Goal: Find specific page/section: Find specific page/section

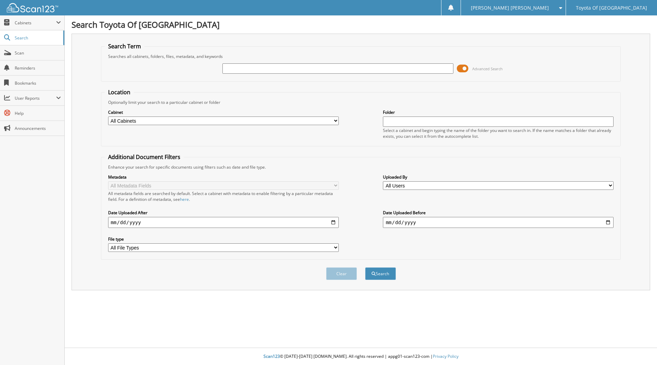
click at [336, 119] on select "All Cabinets ACCOUNTS PAYABLE ACCOUNTS RECEIVABLE BANKS RECS cancellations CAR …" at bounding box center [223, 120] width 231 height 9
select select "1628"
click at [108, 116] on select "All Cabinets ACCOUNTS PAYABLE ACCOUNTS RECEIVABLE BANKS RECS cancellations CAR …" at bounding box center [223, 120] width 231 height 9
click at [244, 66] on input "text" at bounding box center [338, 68] width 231 height 10
type input "334771"
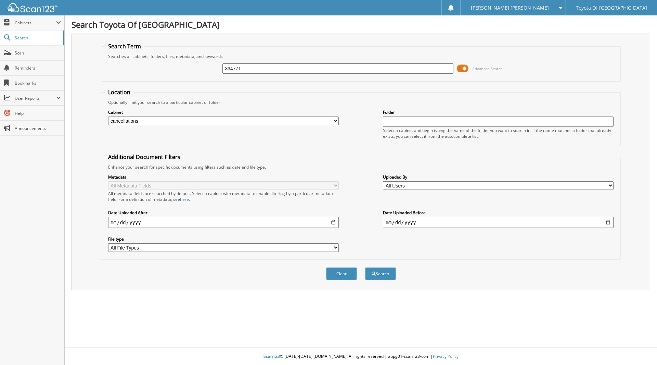
click at [365, 267] on button "Search" at bounding box center [380, 273] width 31 height 13
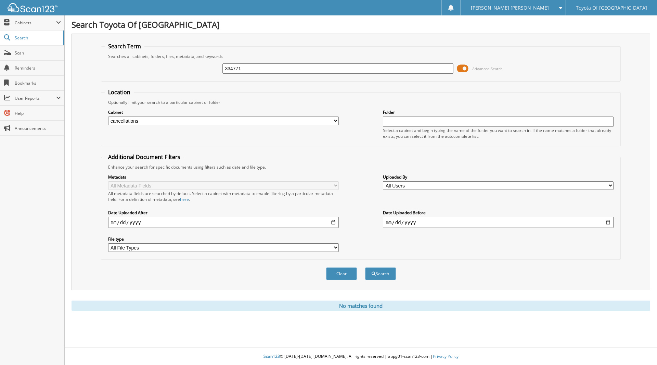
click at [336, 121] on select "All Cabinets ACCOUNTS PAYABLE ACCOUNTS RECEIVABLE BANKS RECS cancellations CAR …" at bounding box center [223, 120] width 231 height 9
click at [48, 195] on div "Close Cabinets My Company Email Addresses Search Scan" at bounding box center [32, 189] width 65 height 349
